Goal: Task Accomplishment & Management: Use online tool/utility

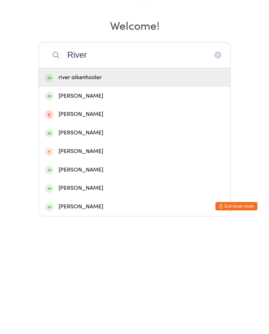
type input "River"
click at [103, 185] on div "river aikenhooler" at bounding box center [134, 189] width 179 height 9
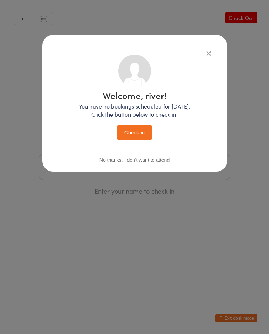
click at [137, 127] on button "Check in" at bounding box center [134, 132] width 35 height 14
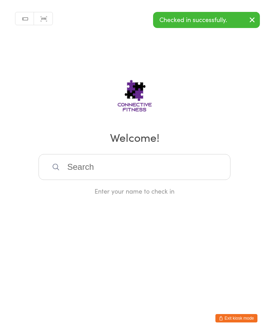
click at [160, 175] on input "search" at bounding box center [135, 167] width 192 height 26
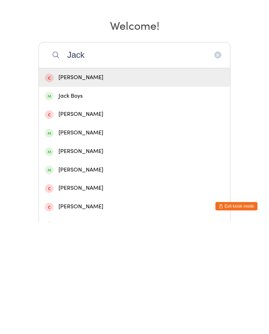
type input "Jack"
click at [87, 240] on div "[PERSON_NAME]" at bounding box center [134, 244] width 179 height 9
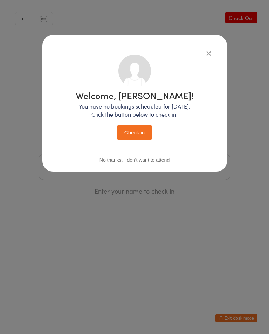
click at [137, 121] on div "Welcome, [PERSON_NAME]! You have no bookings scheduled for [DATE]. Click the bu…" at bounding box center [135, 115] width 118 height 49
click at [138, 133] on button "Check in" at bounding box center [134, 132] width 35 height 14
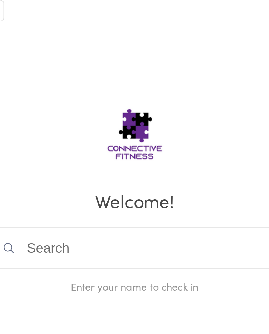
click at [39, 159] on input "search" at bounding box center [135, 167] width 192 height 26
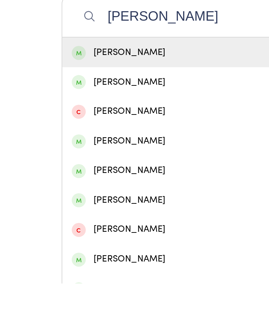
type input "[PERSON_NAME]"
click at [60, 204] on div "[PERSON_NAME]" at bounding box center [134, 208] width 179 height 9
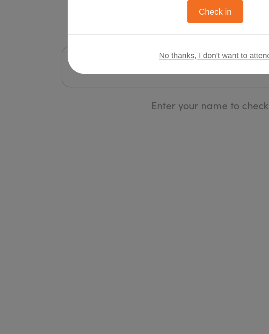
click at [127, 125] on button "Check in" at bounding box center [134, 132] width 35 height 14
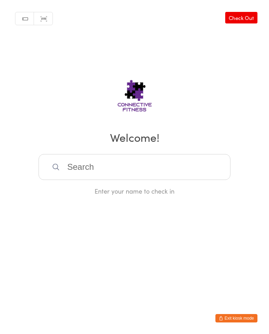
click at [245, 22] on link "Check Out" at bounding box center [241, 18] width 32 height 12
click at [92, 165] on input "search" at bounding box center [135, 167] width 192 height 26
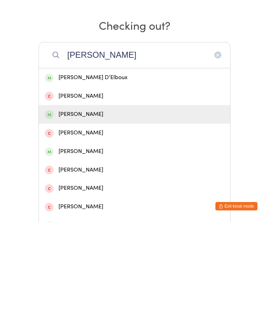
type input "[PERSON_NAME]"
click at [96, 222] on div "[PERSON_NAME]" at bounding box center [134, 226] width 179 height 9
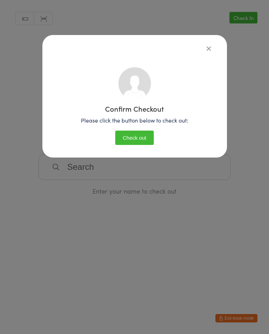
click at [143, 141] on button "Check out" at bounding box center [134, 138] width 39 height 14
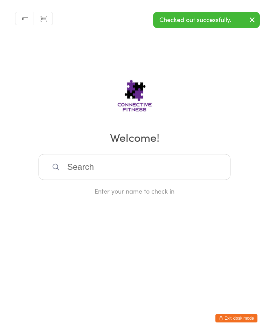
click at [151, 168] on input "search" at bounding box center [135, 167] width 192 height 26
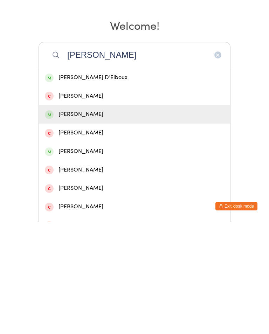
type input "[PERSON_NAME]"
click at [106, 222] on div "[PERSON_NAME]" at bounding box center [134, 226] width 179 height 9
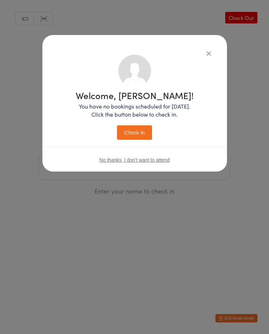
click at [141, 134] on button "Check in" at bounding box center [134, 132] width 35 height 14
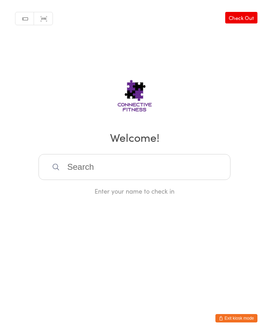
click at [111, 170] on input "search" at bounding box center [135, 167] width 192 height 26
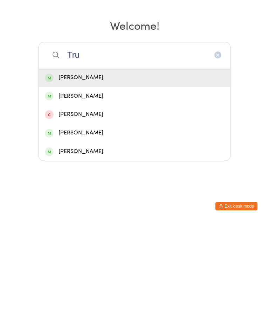
type input "Tru"
click at [131, 180] on div "[PERSON_NAME]" at bounding box center [134, 189] width 191 height 19
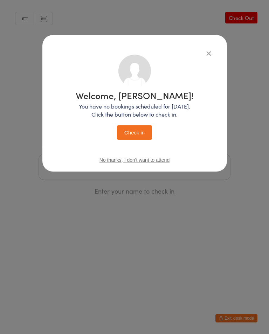
click at [133, 126] on button "Check in" at bounding box center [134, 132] width 35 height 14
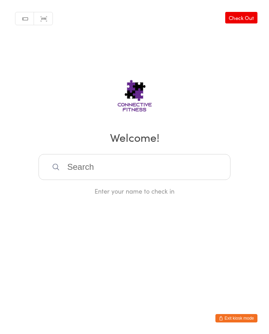
click at [125, 188] on div "Enter your name to check in" at bounding box center [135, 174] width 192 height 41
click at [144, 189] on div "Enter your name to check in" at bounding box center [135, 174] width 192 height 41
click at [141, 171] on input "search" at bounding box center [135, 167] width 192 height 26
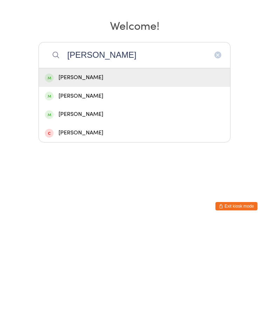
type input "[PERSON_NAME]"
click at [155, 185] on div "[PERSON_NAME]" at bounding box center [134, 189] width 179 height 9
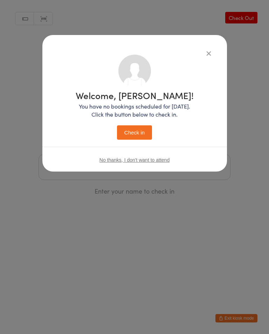
click at [143, 130] on button "Check in" at bounding box center [134, 132] width 35 height 14
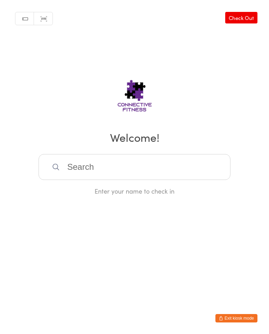
click at [180, 169] on input "search" at bounding box center [135, 167] width 192 height 26
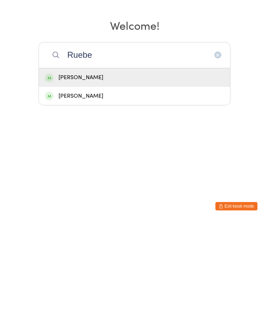
type input "Ruebe"
click at [122, 185] on div "[PERSON_NAME]" at bounding box center [134, 189] width 179 height 9
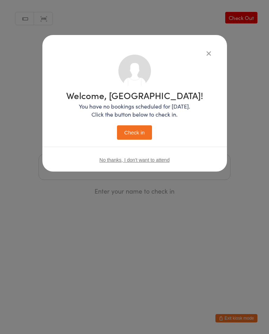
click at [138, 136] on button "Check in" at bounding box center [134, 132] width 35 height 14
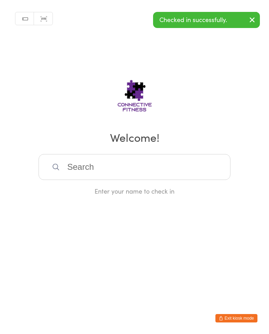
click at [124, 169] on input "search" at bounding box center [135, 167] width 192 height 26
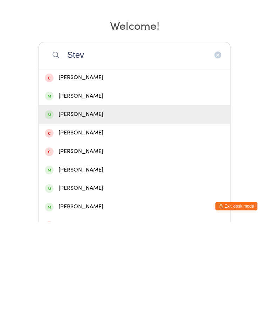
type input "Stev"
click at [93, 217] on div "[PERSON_NAME]" at bounding box center [134, 226] width 191 height 19
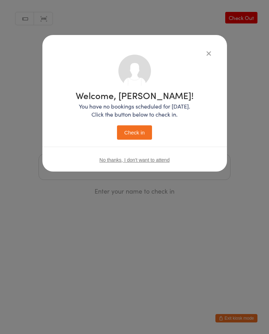
click at [148, 135] on button "Check in" at bounding box center [134, 132] width 35 height 14
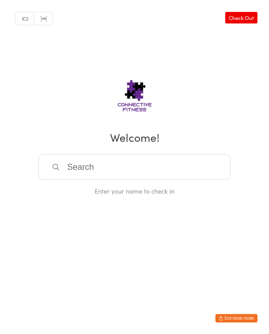
click at [134, 179] on input "search" at bounding box center [135, 167] width 192 height 26
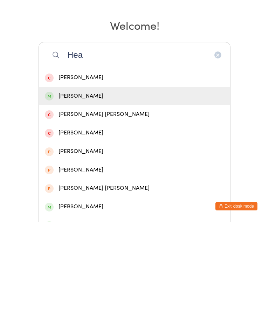
type input "Hea"
click at [96, 204] on div "[PERSON_NAME]" at bounding box center [134, 208] width 179 height 9
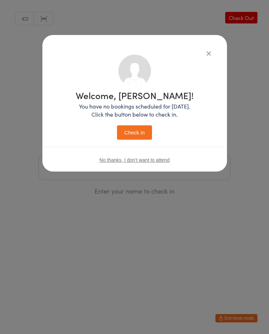
click at [133, 133] on button "Check in" at bounding box center [134, 132] width 35 height 14
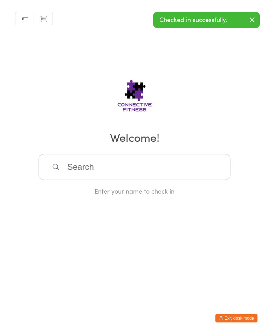
click at [163, 171] on input "search" at bounding box center [135, 167] width 192 height 26
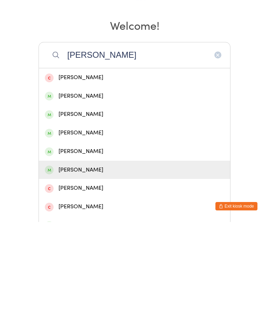
type input "[PERSON_NAME]"
click at [99, 278] on div "[PERSON_NAME]" at bounding box center [134, 282] width 179 height 9
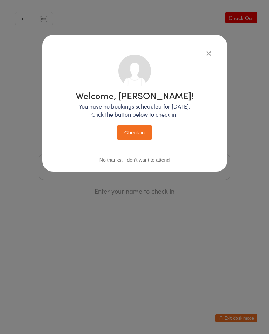
click at [138, 136] on button "Check in" at bounding box center [134, 132] width 35 height 14
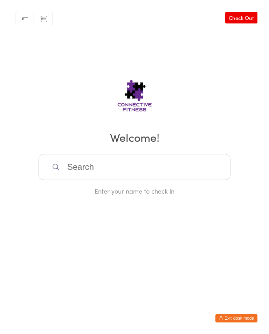
click at [110, 159] on input "search" at bounding box center [135, 167] width 192 height 26
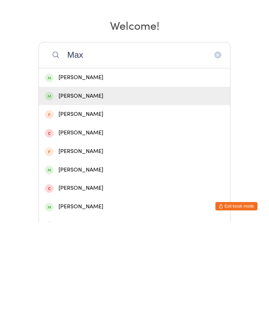
type input "Max"
click at [91, 204] on div "[PERSON_NAME]" at bounding box center [134, 208] width 179 height 9
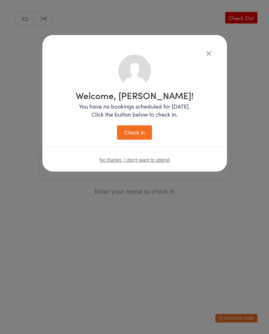
click at [130, 138] on button "Check in" at bounding box center [134, 132] width 35 height 14
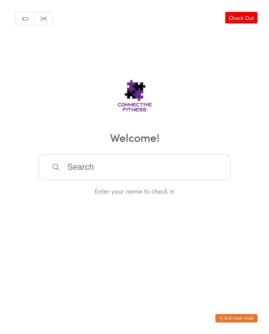
click at [158, 167] on input "search" at bounding box center [135, 167] width 192 height 26
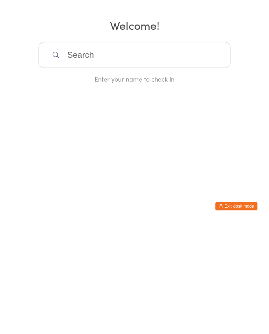
click at [214, 144] on html "You have now entered Kiosk Mode. Members will be able to check themselves in us…" at bounding box center [134, 167] width 269 height 334
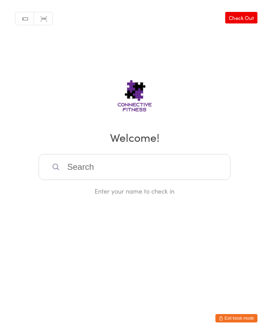
click at [242, 22] on link "Check Out" at bounding box center [241, 18] width 32 height 12
click at [143, 165] on input "search" at bounding box center [135, 167] width 192 height 26
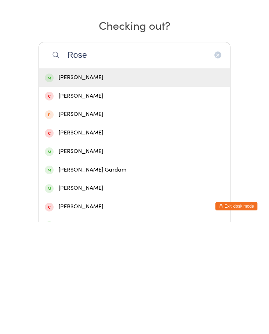
type input "Rose"
click at [88, 185] on div "[PERSON_NAME]" at bounding box center [134, 189] width 179 height 9
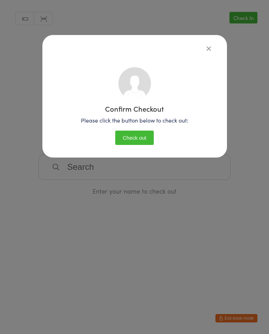
click at [128, 144] on button "Check out" at bounding box center [134, 138] width 39 height 14
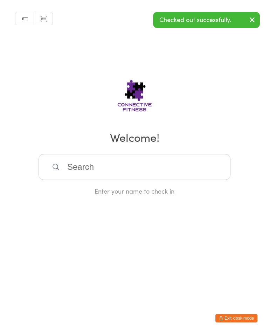
click at [237, 14] on div "Checked out successfully." at bounding box center [206, 20] width 107 height 16
click at [251, 20] on icon "button" at bounding box center [252, 19] width 8 height 9
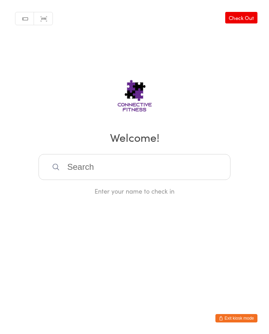
click at [254, 23] on link "Check Out" at bounding box center [241, 18] width 32 height 12
click at [242, 16] on link "Check In" at bounding box center [244, 18] width 28 height 12
click at [162, 170] on input "search" at bounding box center [135, 167] width 192 height 26
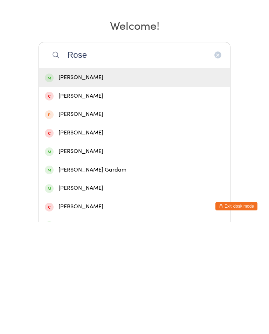
type input "Rose"
click at [113, 185] on div "[PERSON_NAME]" at bounding box center [134, 189] width 179 height 9
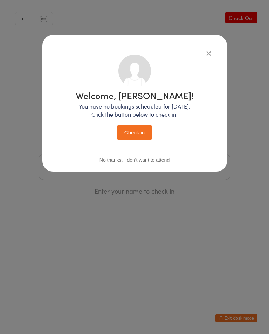
click at [146, 124] on div "Welcome, [PERSON_NAME]! You have no bookings scheduled for [DATE]. Click the bu…" at bounding box center [135, 115] width 118 height 49
click at [126, 135] on button "Check in" at bounding box center [134, 132] width 35 height 14
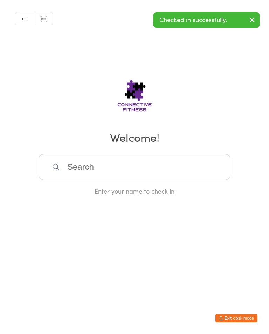
click at [199, 172] on input "search" at bounding box center [135, 167] width 192 height 26
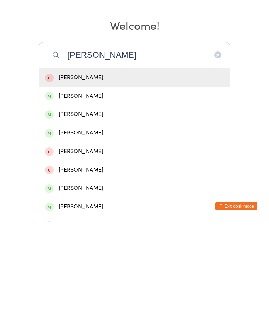
type input "[PERSON_NAME]"
click at [96, 222] on div "[PERSON_NAME]" at bounding box center [134, 226] width 179 height 9
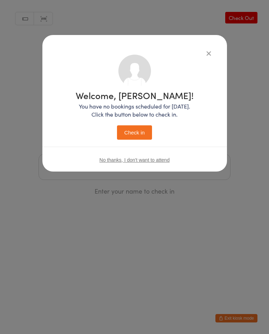
click at [137, 133] on button "Check in" at bounding box center [134, 132] width 35 height 14
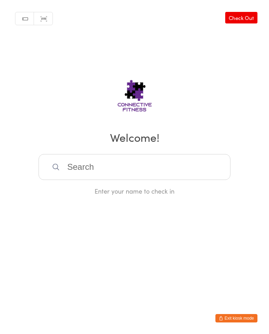
click at [142, 173] on input "search" at bounding box center [135, 167] width 192 height 26
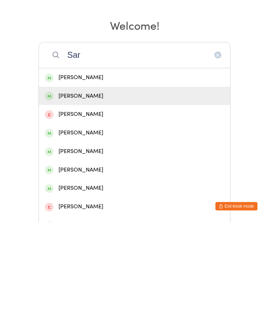
type input "Sar"
click at [159, 204] on div "[PERSON_NAME]" at bounding box center [134, 208] width 179 height 9
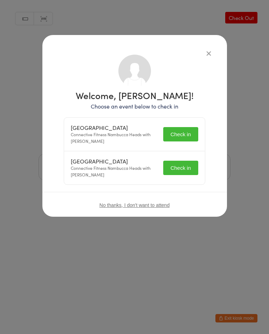
click at [182, 138] on button "Check in" at bounding box center [180, 134] width 35 height 14
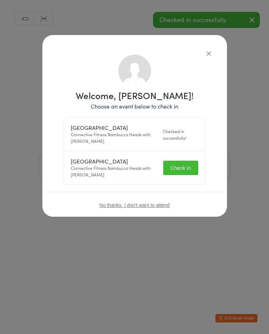
click at [184, 168] on button "Check in" at bounding box center [180, 168] width 35 height 14
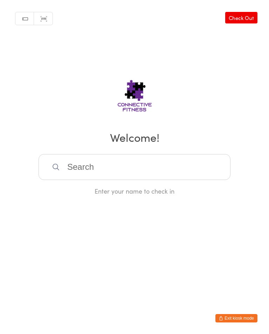
click at [172, 169] on input "search" at bounding box center [135, 167] width 192 height 26
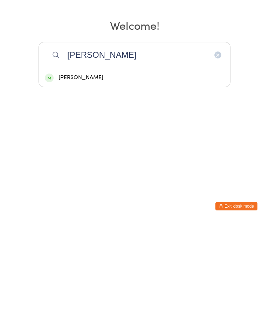
type input "[PERSON_NAME]"
click at [127, 185] on div "[PERSON_NAME]" at bounding box center [134, 189] width 179 height 9
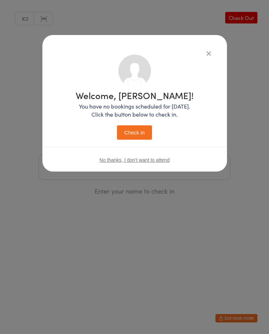
click at [131, 125] on div "Welcome, [PERSON_NAME]! You have no bookings scheduled for [DATE]. Click the bu…" at bounding box center [135, 115] width 118 height 49
click at [138, 126] on button "Check in" at bounding box center [134, 132] width 35 height 14
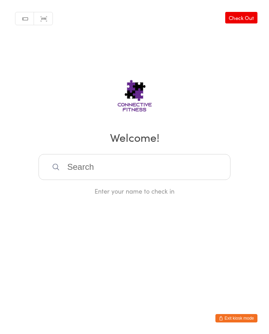
click at [250, 18] on link "Check Out" at bounding box center [241, 18] width 32 height 12
click at [127, 180] on input "search" at bounding box center [135, 167] width 192 height 26
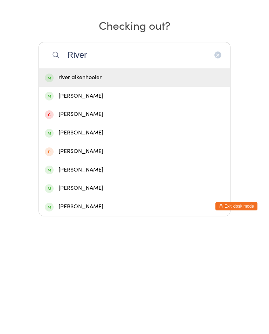
type input "River"
click at [154, 185] on div "river aikenhooler" at bounding box center [134, 189] width 179 height 9
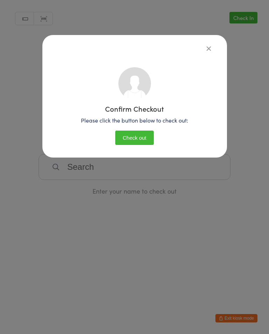
click at [141, 139] on button "Check out" at bounding box center [134, 138] width 39 height 14
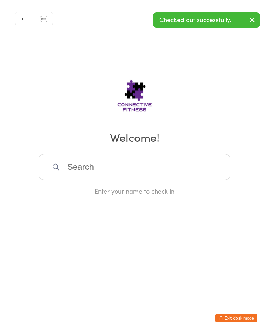
click at [249, 18] on icon "button" at bounding box center [252, 19] width 8 height 9
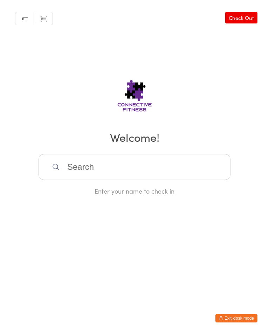
click at [250, 13] on link "Check Out" at bounding box center [241, 18] width 32 height 12
click at [118, 158] on input "search" at bounding box center [135, 167] width 192 height 26
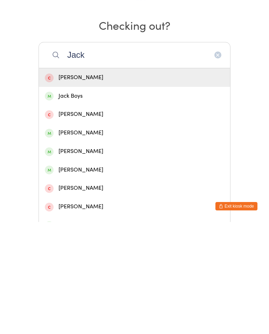
type input "Jack"
click at [90, 240] on div "[PERSON_NAME]" at bounding box center [134, 244] width 179 height 9
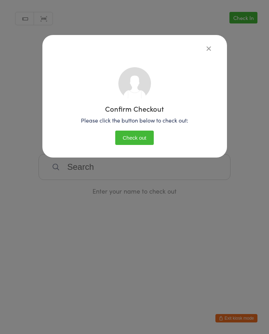
click at [132, 143] on button "Check out" at bounding box center [134, 138] width 39 height 14
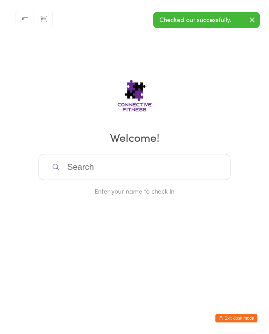
click at [183, 170] on input "search" at bounding box center [135, 167] width 192 height 26
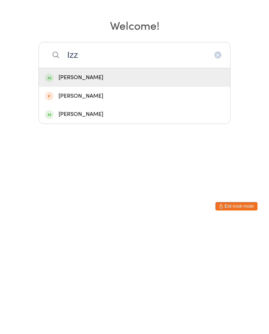
type input "Izz"
click at [69, 185] on div "[PERSON_NAME]" at bounding box center [134, 189] width 179 height 9
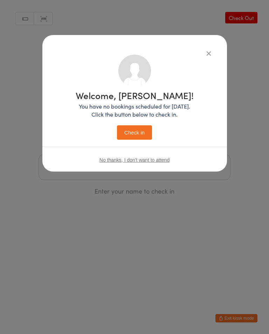
click at [138, 132] on button "Check in" at bounding box center [134, 132] width 35 height 14
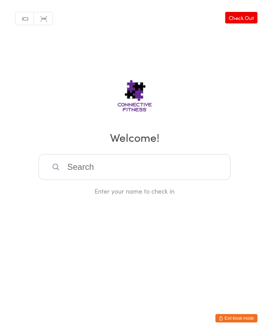
click at [244, 13] on link "Check Out" at bounding box center [241, 18] width 32 height 12
click at [186, 169] on input "search" at bounding box center [135, 167] width 192 height 26
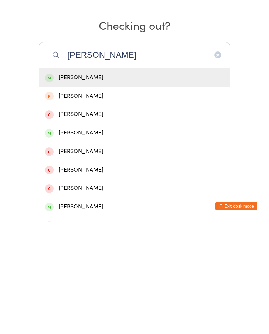
type input "[PERSON_NAME]"
click at [88, 185] on div "[PERSON_NAME]" at bounding box center [134, 189] width 179 height 9
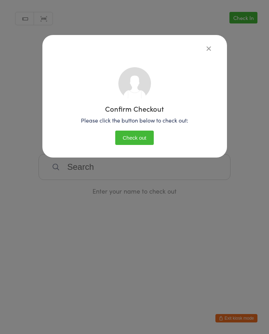
click at [144, 139] on button "Check out" at bounding box center [134, 138] width 39 height 14
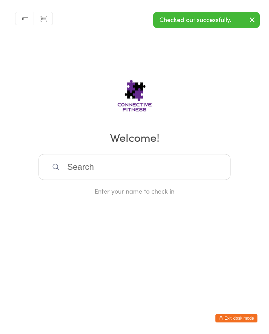
click at [258, 17] on button "button" at bounding box center [252, 20] width 15 height 16
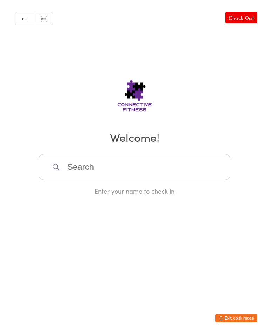
click at [244, 13] on link "Check Out" at bounding box center [241, 18] width 32 height 12
click at [246, 14] on link "Check In" at bounding box center [244, 18] width 28 height 12
click at [182, 170] on input "search" at bounding box center [135, 167] width 192 height 26
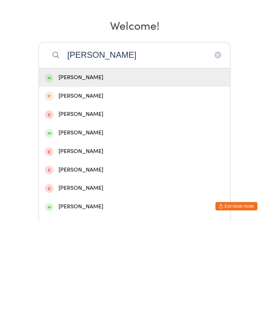
type input "[PERSON_NAME]"
click at [81, 185] on div "[PERSON_NAME]" at bounding box center [134, 189] width 179 height 9
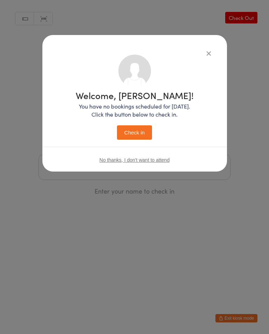
click at [143, 138] on button "Check in" at bounding box center [134, 132] width 35 height 14
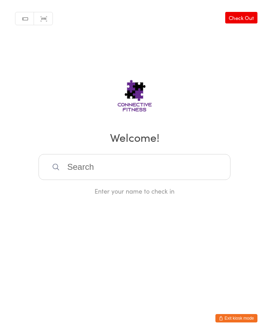
click at [78, 172] on input "search" at bounding box center [135, 167] width 192 height 26
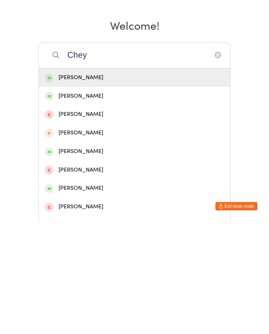
type input "Chey"
click at [97, 199] on div "[PERSON_NAME]" at bounding box center [134, 208] width 191 height 19
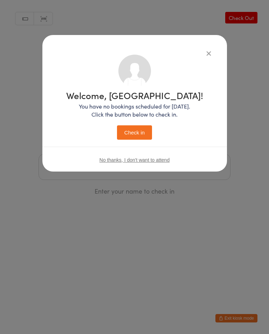
click at [136, 135] on button "Check in" at bounding box center [134, 132] width 35 height 14
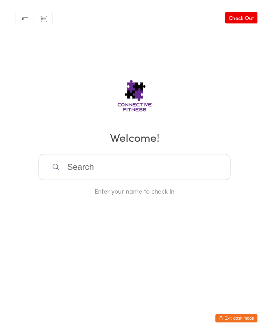
click at [194, 164] on input "search" at bounding box center [135, 167] width 192 height 26
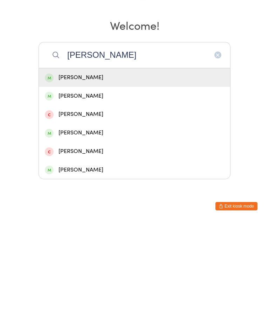
type input "[PERSON_NAME]"
click at [132, 185] on div "[PERSON_NAME]" at bounding box center [134, 189] width 179 height 9
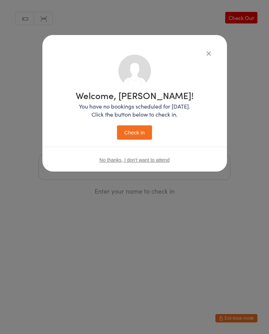
click at [149, 126] on button "Check in" at bounding box center [134, 132] width 35 height 14
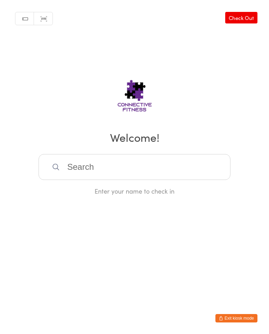
click at [102, 165] on input "search" at bounding box center [135, 167] width 192 height 26
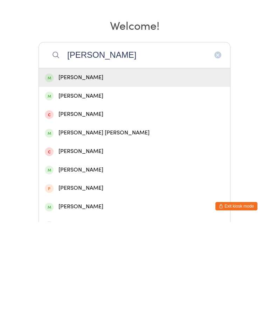
type input "[PERSON_NAME]"
click at [143, 180] on div "[PERSON_NAME]" at bounding box center [134, 189] width 191 height 19
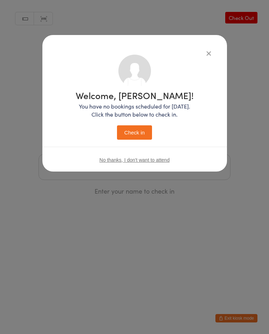
click at [137, 132] on button "Check in" at bounding box center [134, 132] width 35 height 14
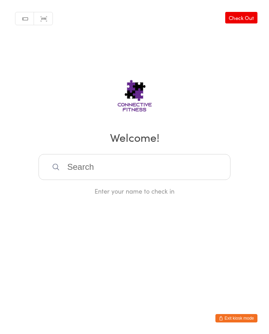
click at [74, 170] on input "search" at bounding box center [135, 167] width 192 height 26
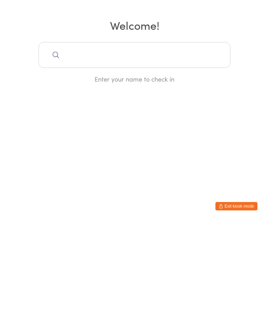
type input "E"
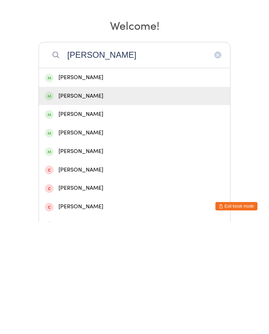
type input "[PERSON_NAME]"
click at [76, 204] on div "[PERSON_NAME]" at bounding box center [134, 208] width 179 height 9
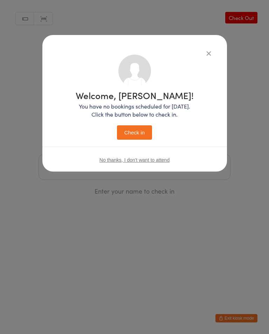
click at [137, 131] on button "Check in" at bounding box center [134, 132] width 35 height 14
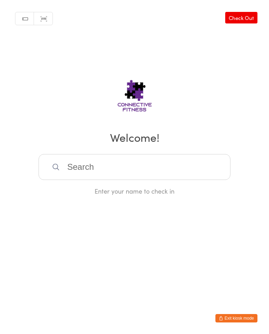
click at [139, 166] on input "search" at bounding box center [135, 167] width 192 height 26
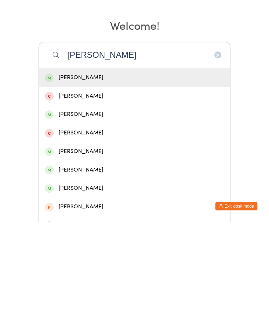
type input "[PERSON_NAME]"
click at [70, 222] on div "[PERSON_NAME]" at bounding box center [134, 226] width 179 height 9
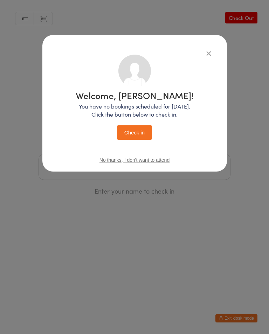
click at [129, 130] on button "Check in" at bounding box center [134, 132] width 35 height 14
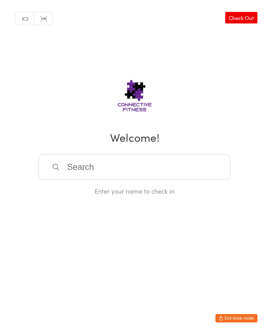
click at [248, 17] on link "Check Out" at bounding box center [241, 18] width 32 height 12
click at [189, 168] on input "search" at bounding box center [135, 167] width 192 height 26
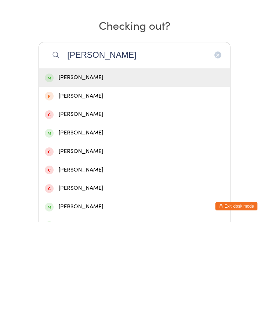
type input "[PERSON_NAME]"
click at [82, 185] on div "[PERSON_NAME]" at bounding box center [134, 189] width 179 height 9
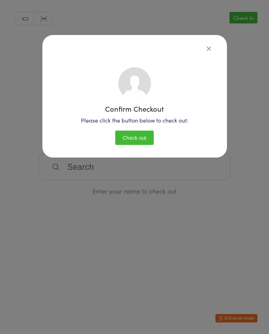
click at [138, 141] on button "Check out" at bounding box center [134, 138] width 39 height 14
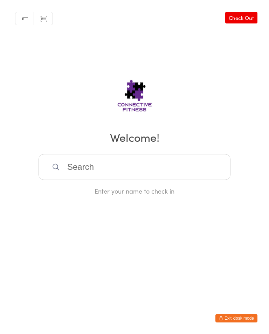
click at [148, 169] on input "search" at bounding box center [135, 167] width 192 height 26
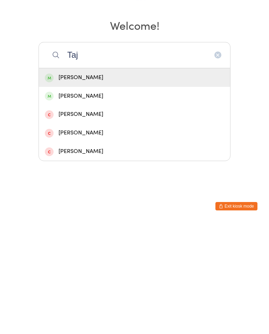
type input "Taj"
click at [125, 185] on div "[PERSON_NAME]" at bounding box center [134, 189] width 179 height 9
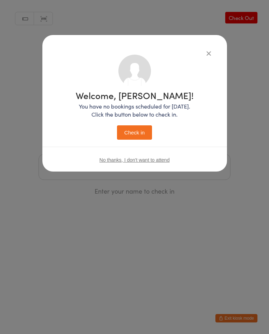
click at [136, 135] on button "Check in" at bounding box center [134, 132] width 35 height 14
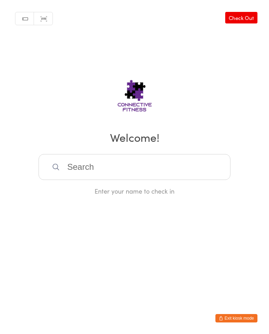
click at [143, 160] on input "search" at bounding box center [135, 167] width 192 height 26
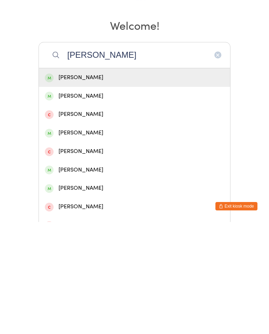
type input "[PERSON_NAME]"
click at [195, 185] on div "[PERSON_NAME]" at bounding box center [134, 189] width 179 height 9
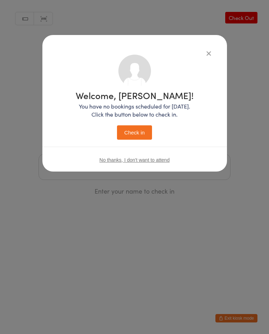
click at [144, 129] on button "Check in" at bounding box center [134, 132] width 35 height 14
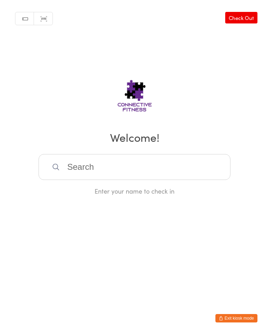
click at [190, 161] on input "search" at bounding box center [135, 167] width 192 height 26
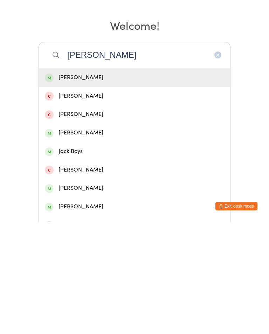
type input "[PERSON_NAME]"
click at [166, 240] on div "[PERSON_NAME]" at bounding box center [134, 244] width 179 height 9
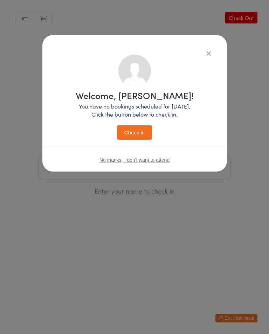
click at [146, 136] on button "Check in" at bounding box center [134, 132] width 35 height 14
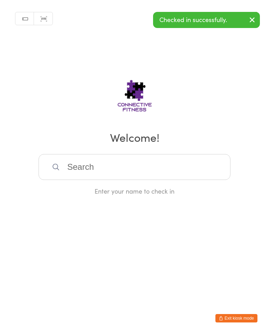
click at [185, 164] on input "search" at bounding box center [135, 167] width 192 height 26
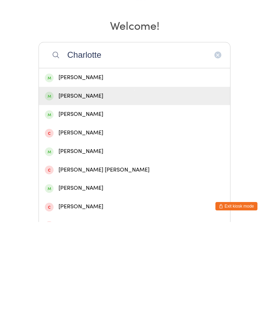
type input "Charlotte"
click at [152, 204] on div "[PERSON_NAME]" at bounding box center [134, 208] width 179 height 9
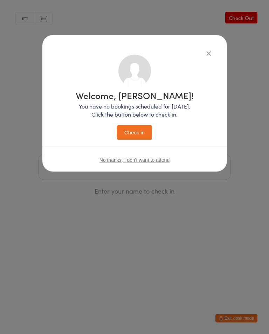
click at [144, 138] on button "Check in" at bounding box center [134, 132] width 35 height 14
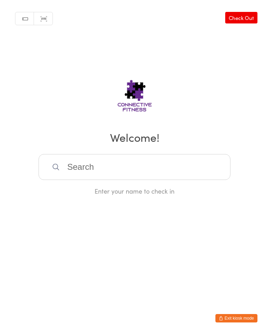
click at [141, 172] on input "search" at bounding box center [135, 167] width 192 height 26
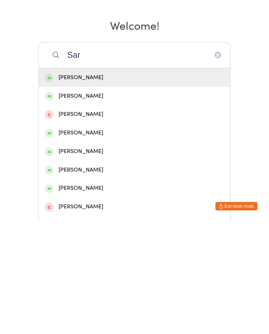
type input "Sar"
click at [111, 199] on div "[PERSON_NAME]" at bounding box center [134, 208] width 191 height 19
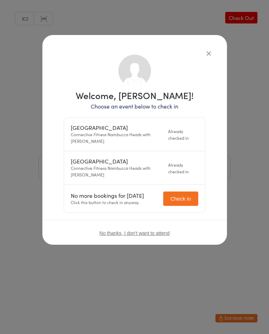
click at [245, 32] on div "Welcome, [PERSON_NAME]! Choose an event below to check in Recovery Centre Conne…" at bounding box center [134, 167] width 269 height 334
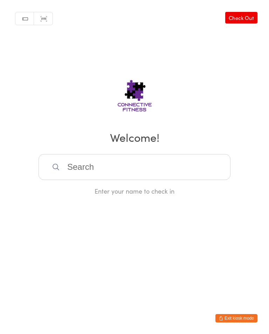
click at [203, 58] on div "Manual search Scanner input Check Out Welcome! Enter your name to check in" at bounding box center [134, 98] width 269 height 196
click at [244, 16] on link "Check Out" at bounding box center [241, 18] width 32 height 12
click at [99, 160] on input "search" at bounding box center [135, 167] width 192 height 26
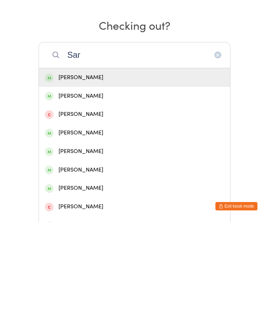
type input "Sar"
click at [99, 199] on div "[PERSON_NAME]" at bounding box center [134, 208] width 191 height 19
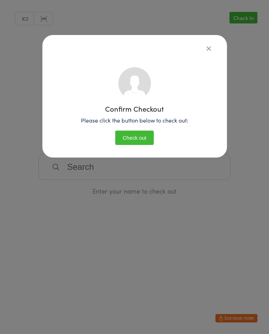
click at [138, 133] on button "Check out" at bounding box center [134, 138] width 39 height 14
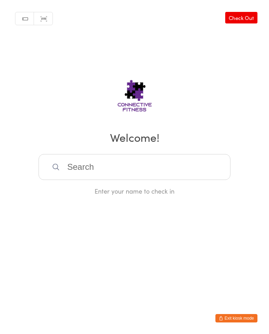
click at [131, 172] on input "search" at bounding box center [135, 167] width 192 height 26
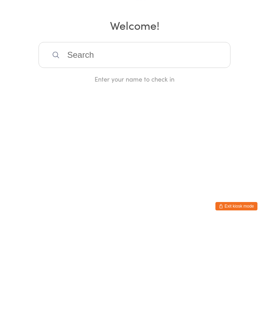
type input "V"
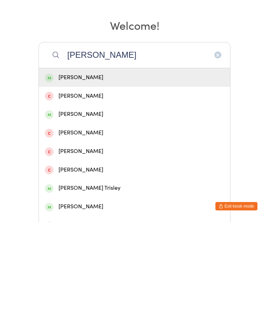
type input "[PERSON_NAME]"
click at [126, 185] on div "[PERSON_NAME]" at bounding box center [134, 189] width 179 height 9
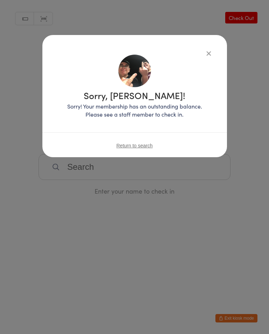
click at [205, 54] on button "button" at bounding box center [209, 53] width 8 height 8
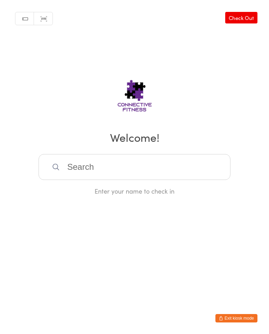
click at [198, 164] on input "search" at bounding box center [135, 167] width 192 height 26
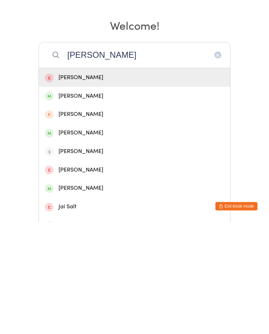
type input "[PERSON_NAME]"
click at [136, 204] on div "[PERSON_NAME]" at bounding box center [134, 208] width 179 height 9
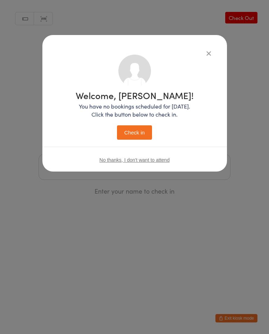
click at [144, 129] on button "Check in" at bounding box center [134, 132] width 35 height 14
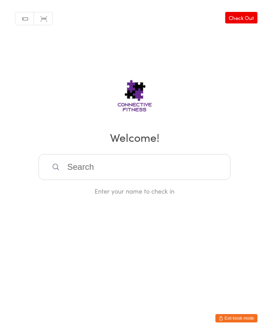
click at [129, 175] on input "search" at bounding box center [135, 167] width 192 height 26
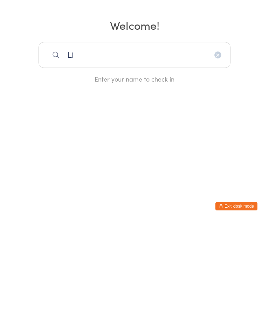
type input "L"
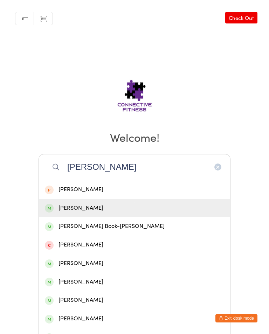
type input "[PERSON_NAME]"
click at [88, 213] on div "[PERSON_NAME]" at bounding box center [134, 208] width 179 height 9
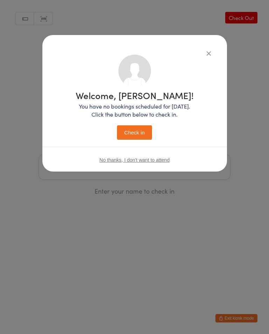
click at [131, 140] on button "Check in" at bounding box center [134, 132] width 35 height 14
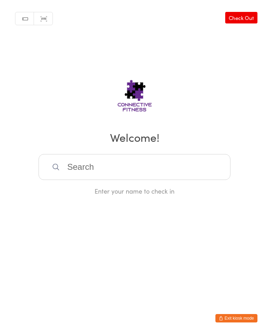
click at [128, 163] on input "search" at bounding box center [135, 167] width 192 height 26
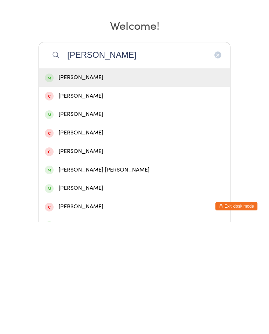
type input "[PERSON_NAME]"
click at [113, 185] on div "[PERSON_NAME]" at bounding box center [134, 189] width 179 height 9
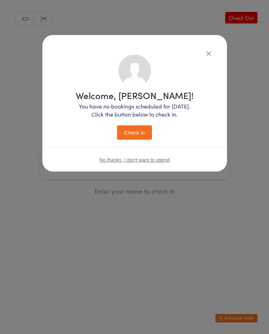
click at [134, 128] on button "Check in" at bounding box center [134, 132] width 35 height 14
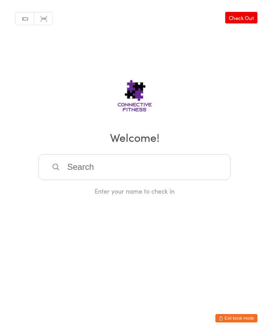
click at [155, 166] on input "search" at bounding box center [135, 167] width 192 height 26
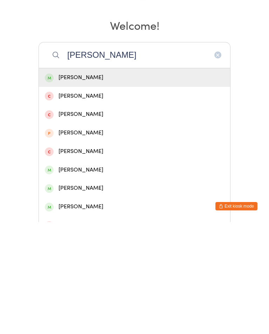
type input "[PERSON_NAME]"
click at [100, 180] on div "[PERSON_NAME]" at bounding box center [134, 189] width 191 height 19
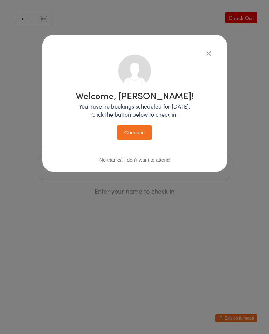
click at [138, 137] on button "Check in" at bounding box center [134, 132] width 35 height 14
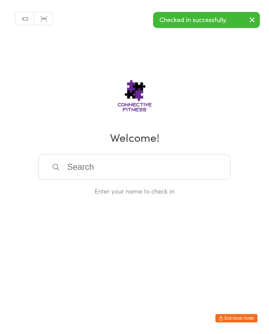
click at [126, 164] on input "search" at bounding box center [135, 167] width 192 height 26
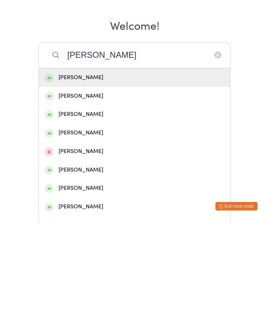
type input "[PERSON_NAME]"
click at [88, 185] on div "[PERSON_NAME]" at bounding box center [134, 189] width 179 height 9
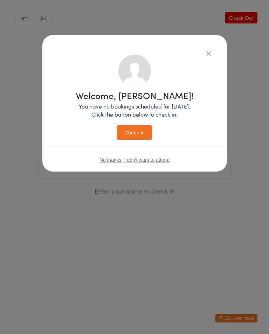
click at [143, 132] on button "Check in" at bounding box center [134, 132] width 35 height 14
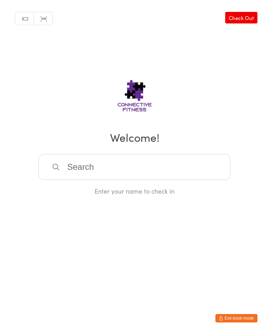
click at [167, 171] on input "search" at bounding box center [135, 167] width 192 height 26
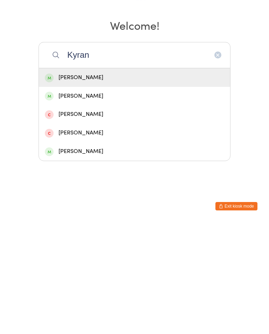
type input "Kyran"
click at [180, 180] on div "[PERSON_NAME]" at bounding box center [134, 189] width 191 height 19
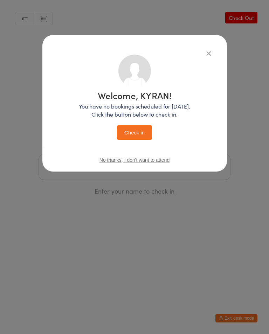
click at [137, 135] on button "Check in" at bounding box center [134, 132] width 35 height 14
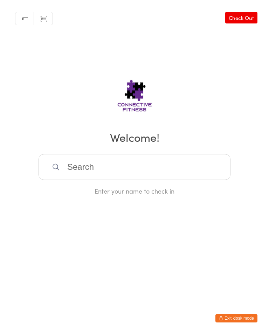
click at [182, 170] on input "search" at bounding box center [135, 167] width 192 height 26
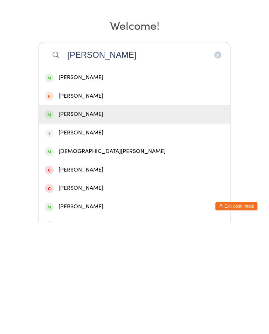
type input "[PERSON_NAME]"
click at [185, 222] on div "[PERSON_NAME]" at bounding box center [134, 226] width 179 height 9
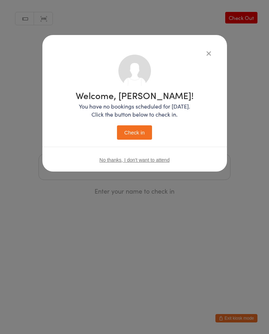
click at [145, 135] on button "Check in" at bounding box center [134, 132] width 35 height 14
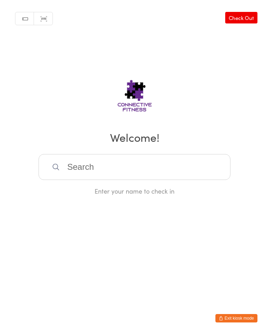
click at [125, 155] on div "Manual search Scanner input Check Out Welcome! Enter your name to check in" at bounding box center [134, 98] width 269 height 196
click at [139, 172] on input "search" at bounding box center [135, 167] width 192 height 26
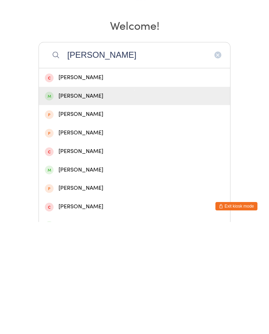
type input "[PERSON_NAME]"
click at [96, 204] on div "[PERSON_NAME]" at bounding box center [134, 208] width 179 height 9
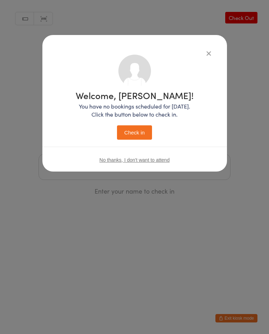
click at [132, 132] on button "Check in" at bounding box center [134, 132] width 35 height 14
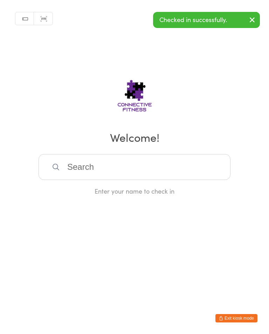
click at [167, 177] on input "search" at bounding box center [135, 167] width 192 height 26
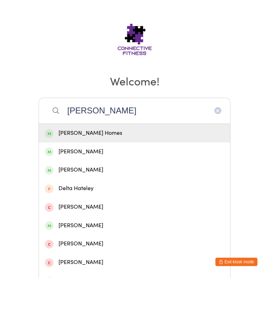
type input "[PERSON_NAME]"
click at [124, 185] on div "[PERSON_NAME] Homes" at bounding box center [134, 189] width 179 height 9
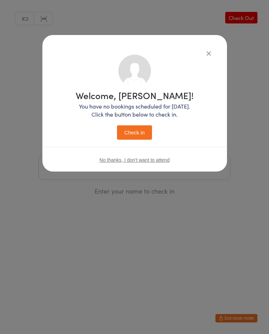
click at [138, 132] on button "Check in" at bounding box center [134, 132] width 35 height 14
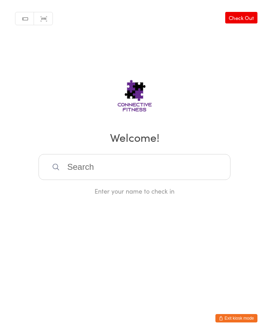
click at [74, 172] on input "search" at bounding box center [135, 167] width 192 height 26
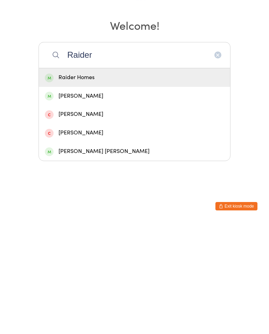
type input "Raider"
click at [54, 185] on div "Raider Homes" at bounding box center [134, 189] width 179 height 9
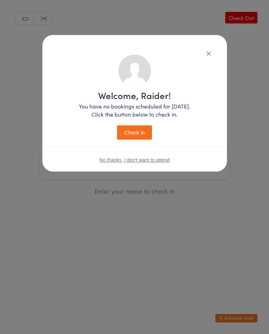
click at [129, 130] on button "Check in" at bounding box center [134, 132] width 35 height 14
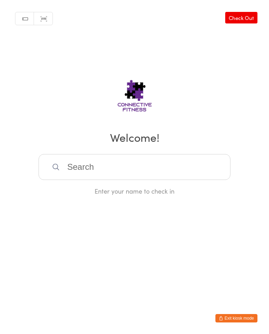
click at [98, 180] on input "search" at bounding box center [135, 167] width 192 height 26
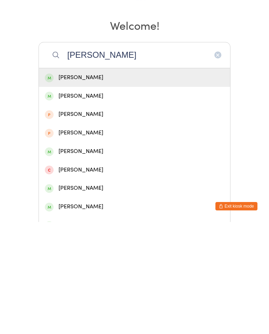
type input "[PERSON_NAME]"
click at [91, 185] on div "[PERSON_NAME]" at bounding box center [134, 189] width 179 height 9
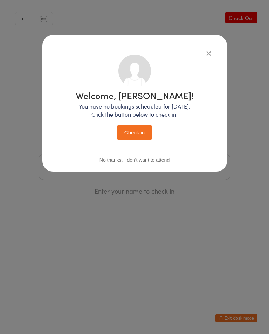
click at [131, 135] on button "Check in" at bounding box center [134, 132] width 35 height 14
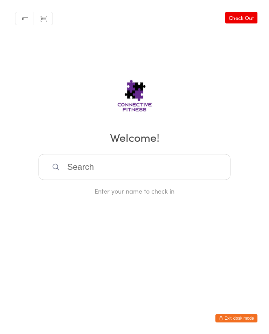
click at [244, 19] on link "Check Out" at bounding box center [241, 18] width 32 height 12
click at [112, 167] on input "search" at bounding box center [135, 167] width 192 height 26
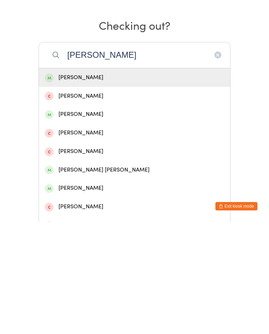
type input "[PERSON_NAME]"
click at [191, 180] on div "[PERSON_NAME]" at bounding box center [134, 189] width 191 height 19
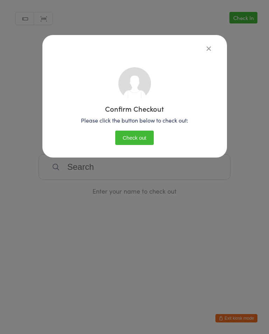
click at [143, 134] on button "Check out" at bounding box center [134, 138] width 39 height 14
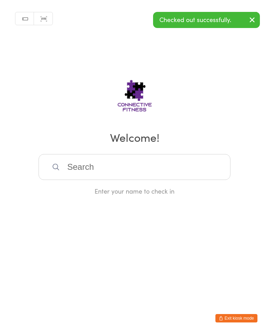
click at [88, 169] on input "search" at bounding box center [135, 167] width 192 height 26
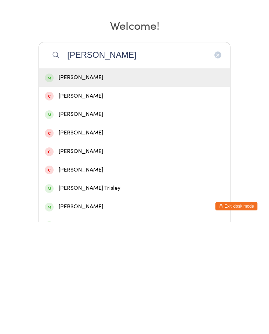
type input "[PERSON_NAME]"
click at [96, 185] on div "[PERSON_NAME]" at bounding box center [134, 189] width 179 height 9
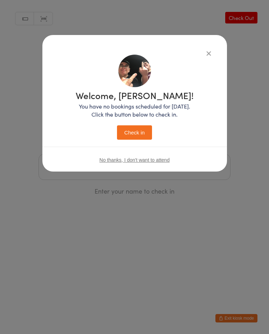
click at [140, 129] on button "Check in" at bounding box center [134, 132] width 35 height 14
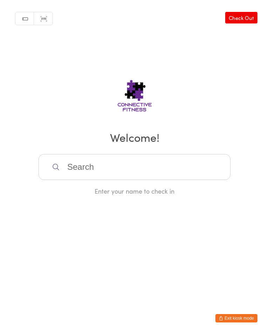
click at [239, 21] on link "Check Out" at bounding box center [241, 18] width 32 height 12
click at [132, 175] on input "search" at bounding box center [135, 167] width 192 height 26
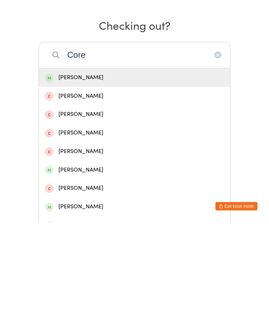
type input "Core"
click at [89, 185] on div "[PERSON_NAME]" at bounding box center [134, 189] width 179 height 9
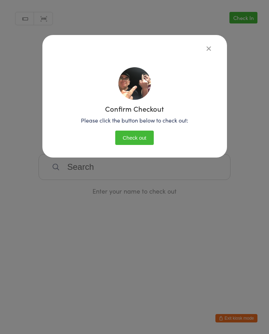
click at [138, 137] on button "Check out" at bounding box center [134, 138] width 39 height 14
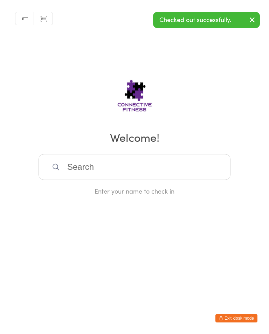
click at [251, 145] on h2 "Welcome!" at bounding box center [134, 137] width 255 height 16
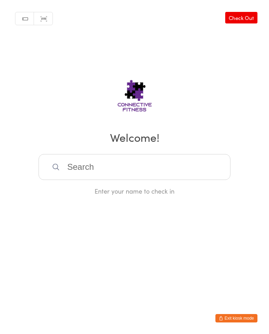
click at [159, 169] on input "search" at bounding box center [135, 167] width 192 height 26
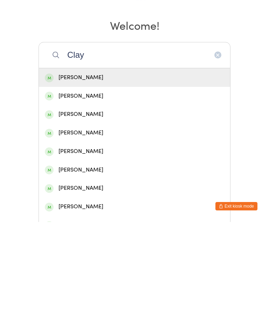
type input "Clay"
click at [85, 222] on div "[PERSON_NAME]" at bounding box center [134, 226] width 179 height 9
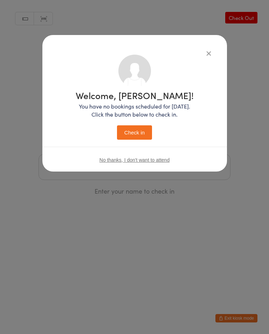
click at [144, 135] on button "Check in" at bounding box center [134, 132] width 35 height 14
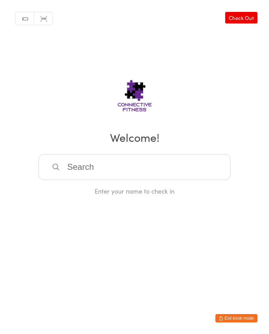
click at [196, 167] on input "search" at bounding box center [135, 167] width 192 height 26
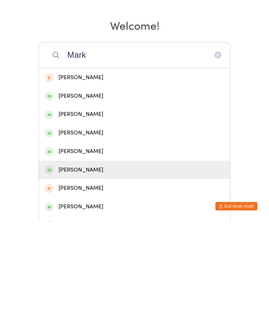
type input "Mark"
click at [94, 278] on div "[PERSON_NAME]" at bounding box center [134, 282] width 179 height 9
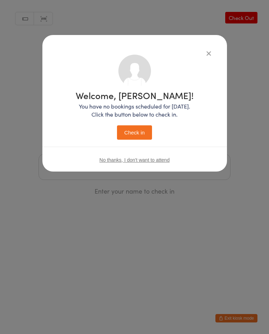
click at [142, 133] on button "Check in" at bounding box center [134, 132] width 35 height 14
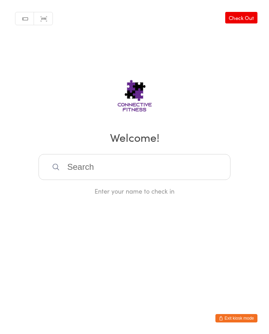
click at [235, 16] on link "Check Out" at bounding box center [241, 18] width 32 height 12
click at [107, 177] on input "search" at bounding box center [135, 167] width 192 height 26
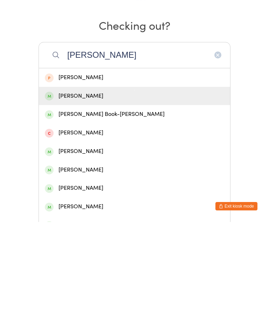
type input "[PERSON_NAME]"
click at [72, 204] on div "[PERSON_NAME]" at bounding box center [134, 208] width 179 height 9
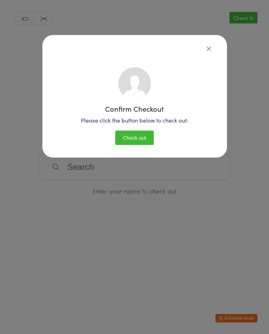
click at [132, 135] on button "Check out" at bounding box center [134, 138] width 39 height 14
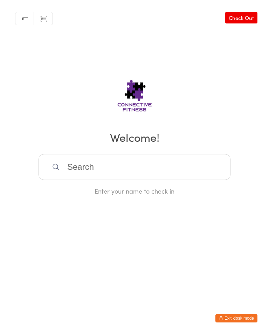
click at [188, 174] on input "search" at bounding box center [135, 167] width 192 height 26
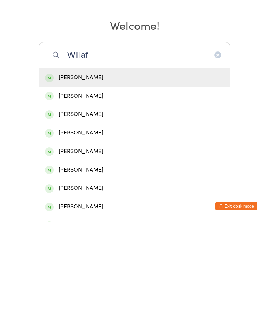
type input "Willaf"
click at [76, 185] on div "[PERSON_NAME]" at bounding box center [134, 189] width 179 height 9
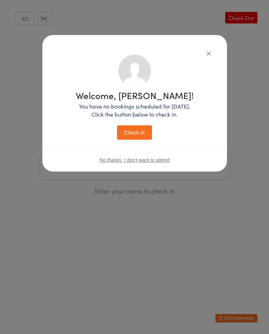
click at [138, 138] on button "Check in" at bounding box center [134, 132] width 35 height 14
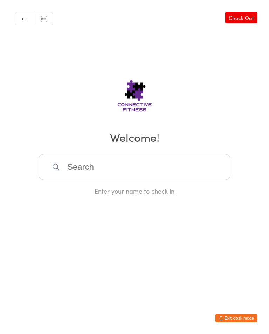
click at [74, 164] on input "search" at bounding box center [135, 167] width 192 height 26
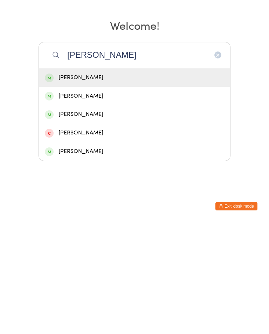
type input "[PERSON_NAME]"
click at [73, 185] on div "[PERSON_NAME]" at bounding box center [134, 189] width 179 height 9
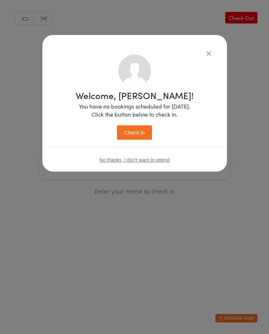
click at [136, 135] on button "Check in" at bounding box center [134, 132] width 35 height 14
